Goal: Task Accomplishment & Management: Manage account settings

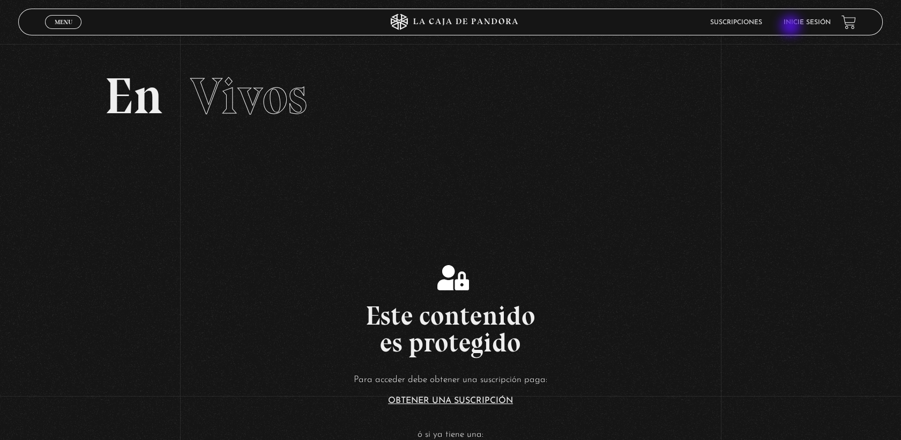
drag, startPoint x: 657, startPoint y: 320, endPoint x: 801, endPoint y: 24, distance: 329.4
click at [801, 44] on div "Menu Cerrar Suscripciones Inicie sesión En Vivos Este contenido es protegido Pa…" at bounding box center [450, 367] width 901 height 647
click at [801, 24] on link "Inicie sesión" at bounding box center [807, 22] width 47 height 6
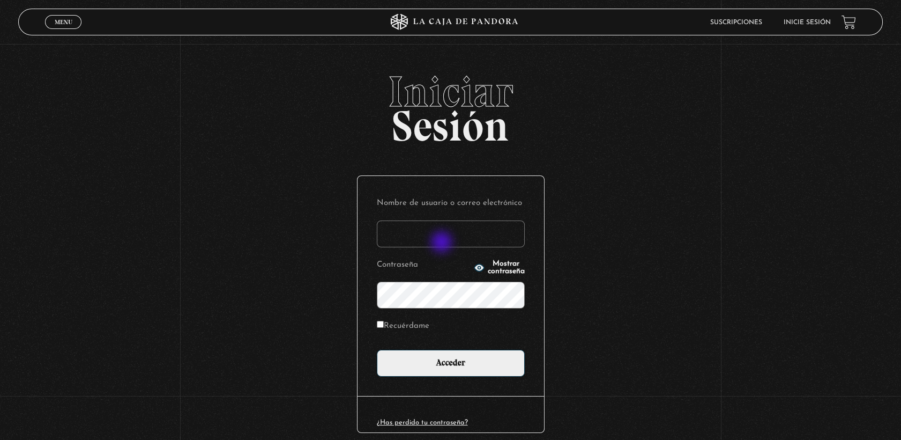
click at [443, 243] on input "Nombre de usuario o correo electrónico" at bounding box center [451, 233] width 148 height 27
type input "[PERSON_NAME][EMAIL_ADDRESS][DOMAIN_NAME]"
click at [384, 324] on input "Recuérdame" at bounding box center [380, 324] width 7 height 7
checkbox input "true"
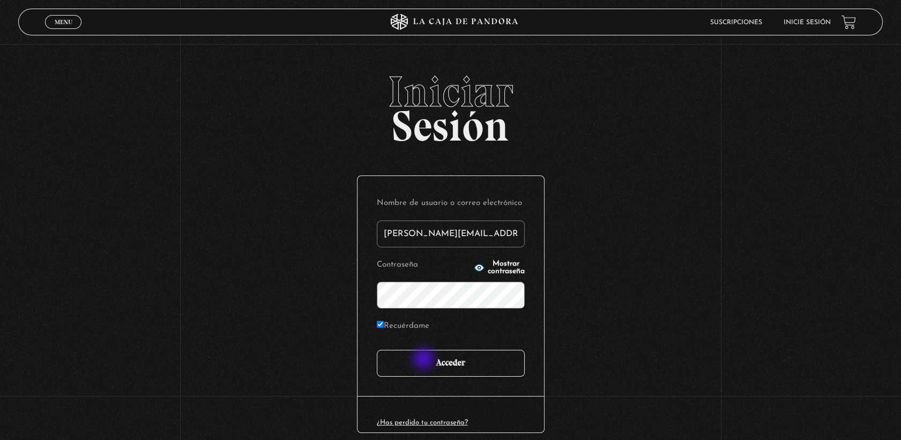
click at [425, 360] on input "Acceder" at bounding box center [451, 362] width 148 height 27
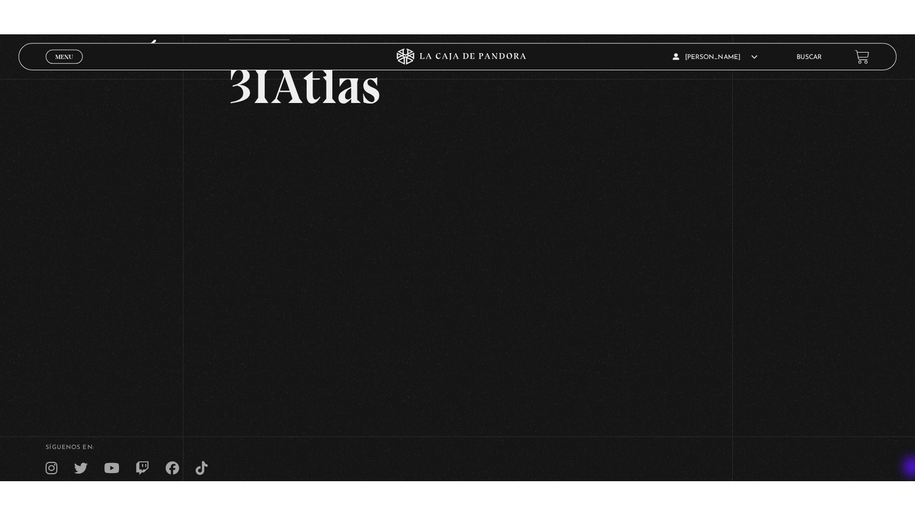
scroll to position [107, 0]
